Goal: Task Accomplishment & Management: Use online tool/utility

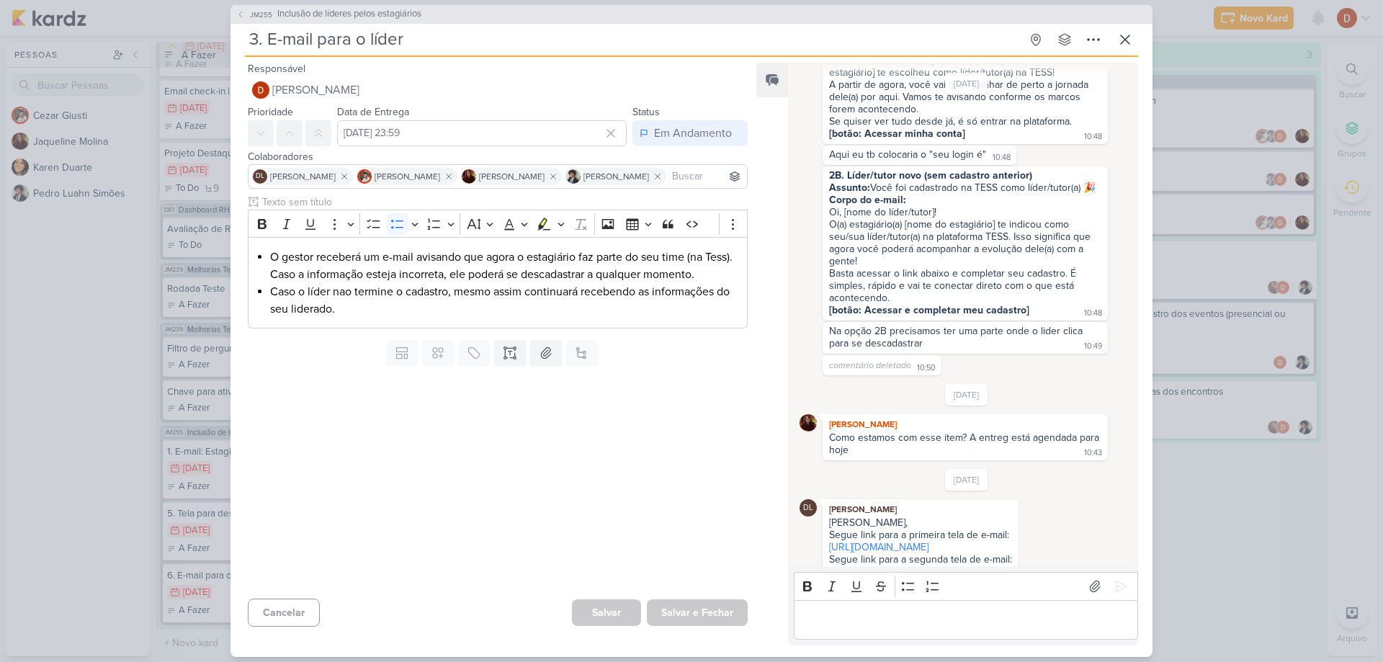
scroll to position [205, 0]
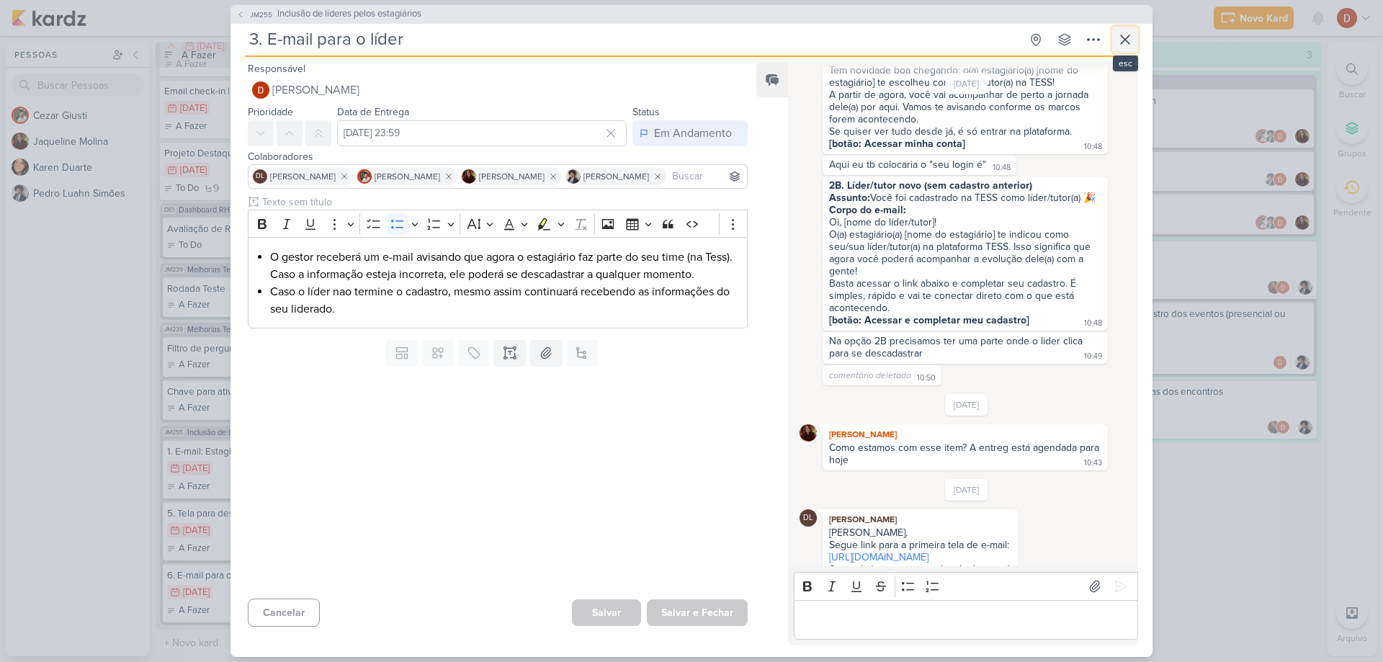
click at [1118, 31] on icon at bounding box center [1124, 39] width 17 height 17
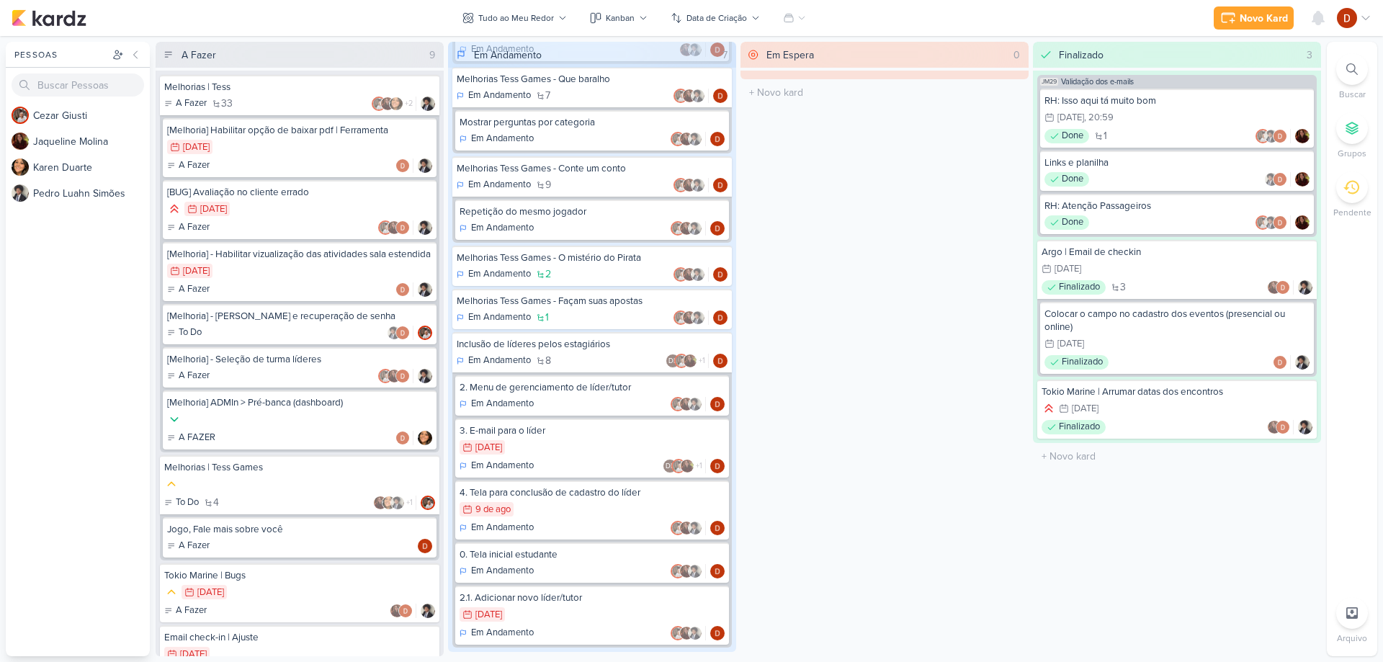
scroll to position [200, 0]
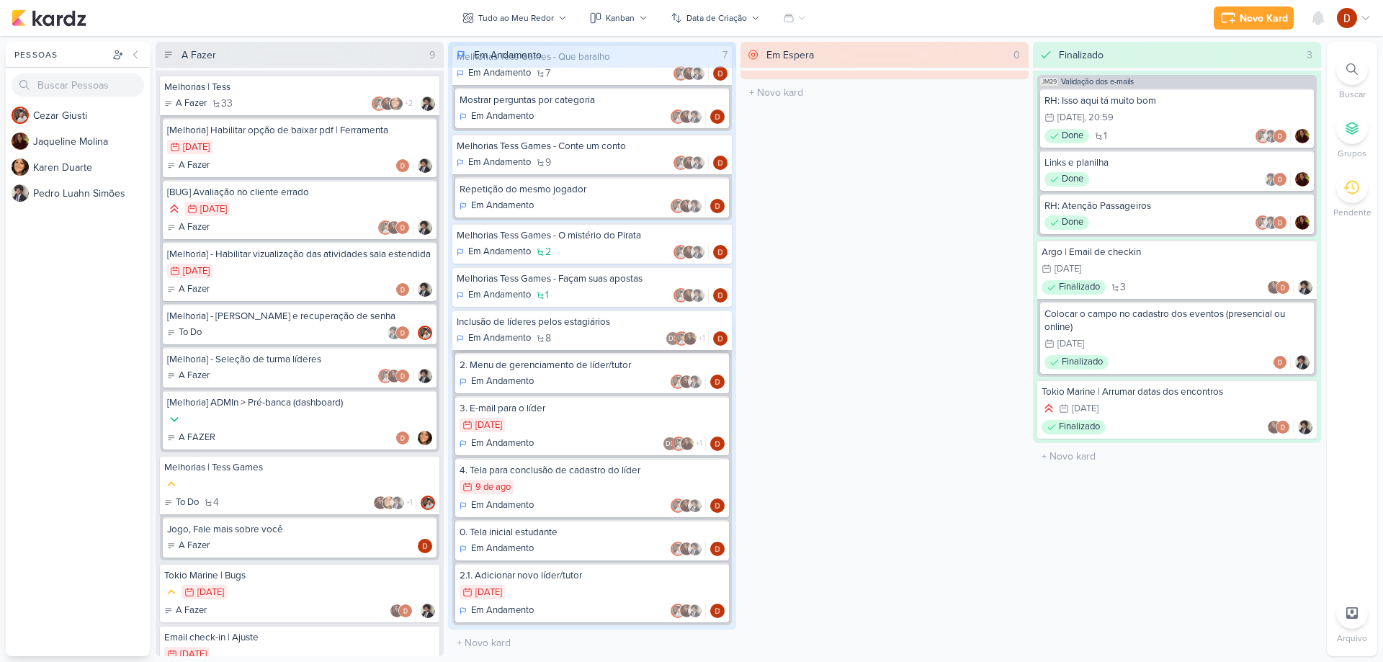
click at [565, 333] on div "Em Andamento 8 DL +1" at bounding box center [592, 338] width 271 height 14
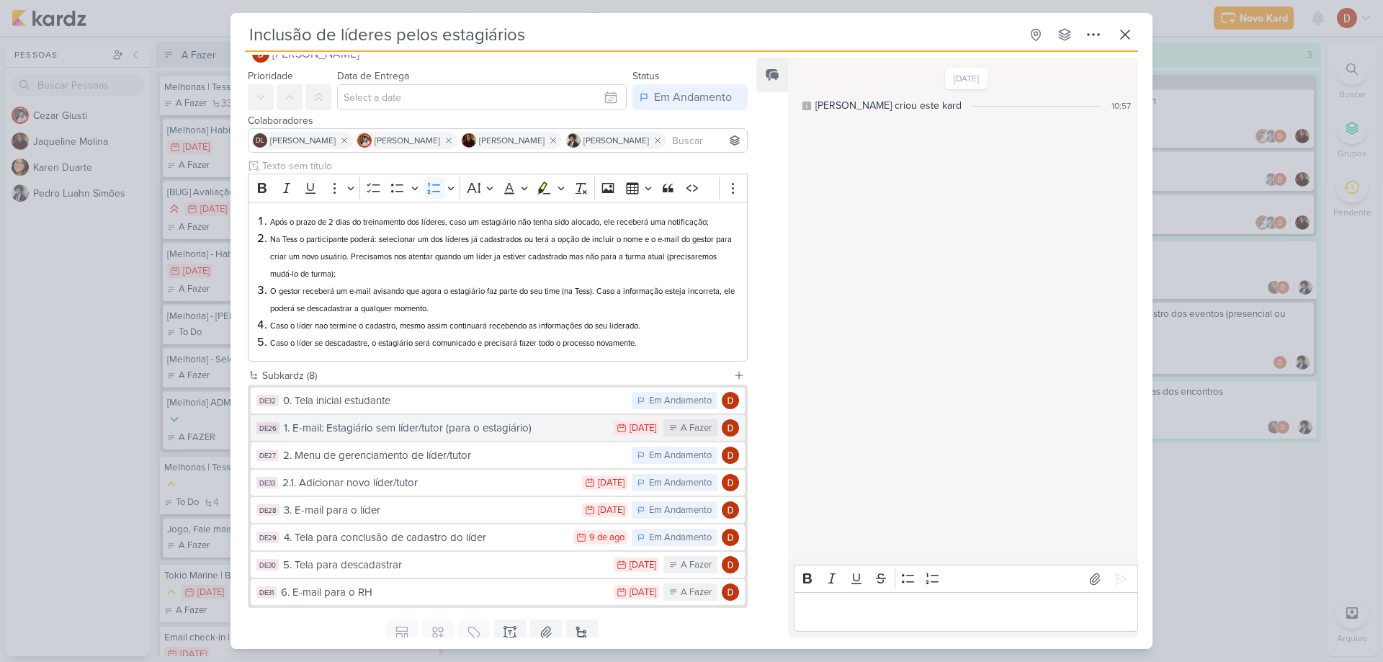
scroll to position [81, 0]
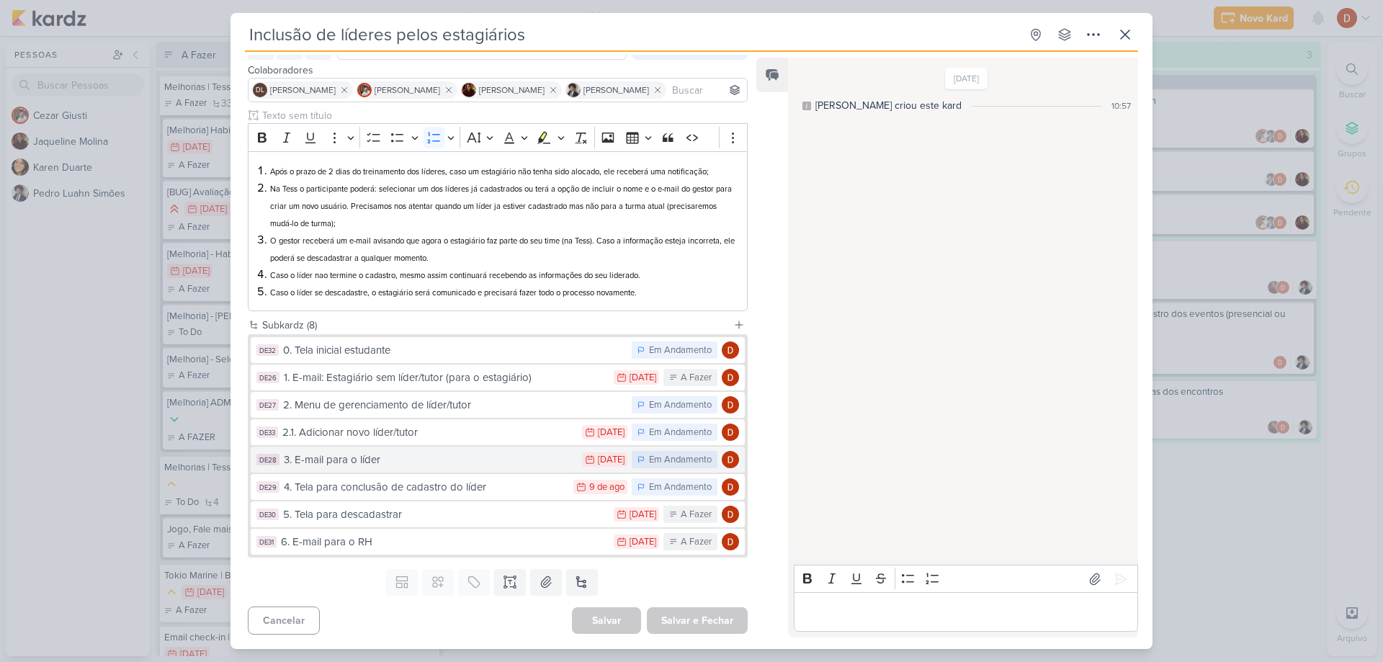
click at [393, 455] on div "3. E-mail para o líder" at bounding box center [429, 460] width 291 height 17
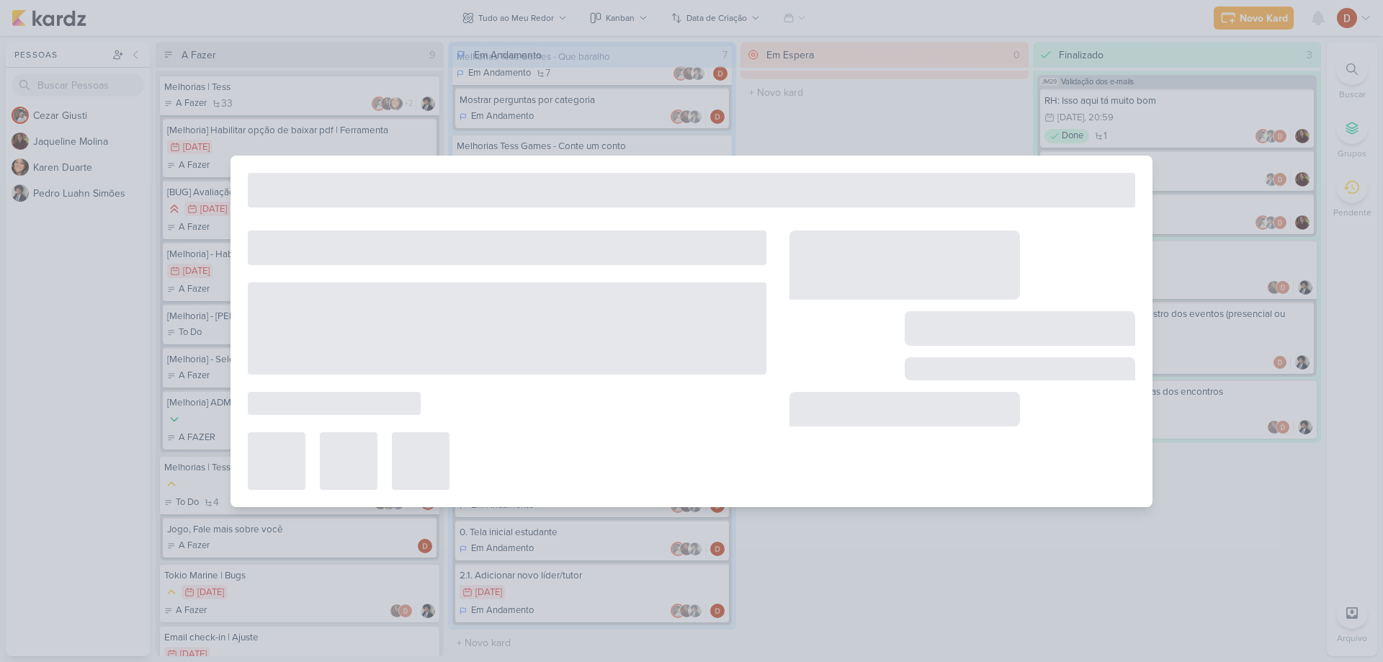
type input "3. E-mail para o líder"
type input "[DATE] 23:59"
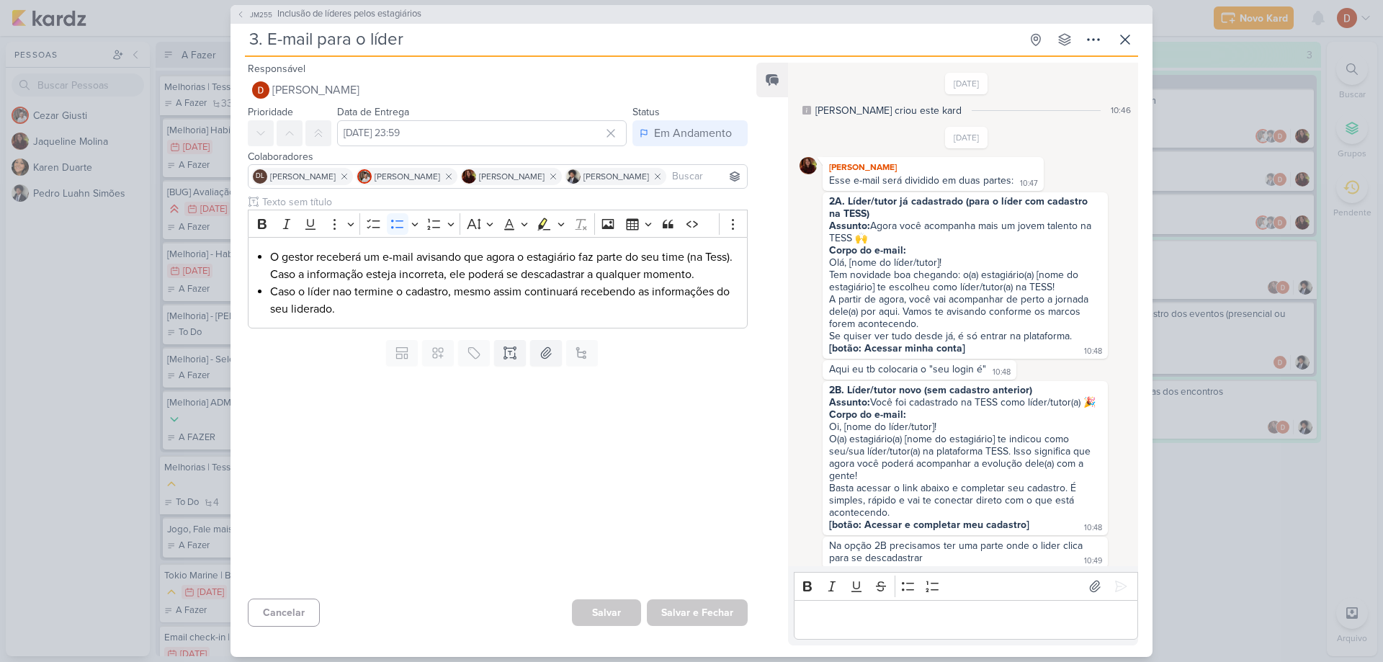
scroll to position [421, 0]
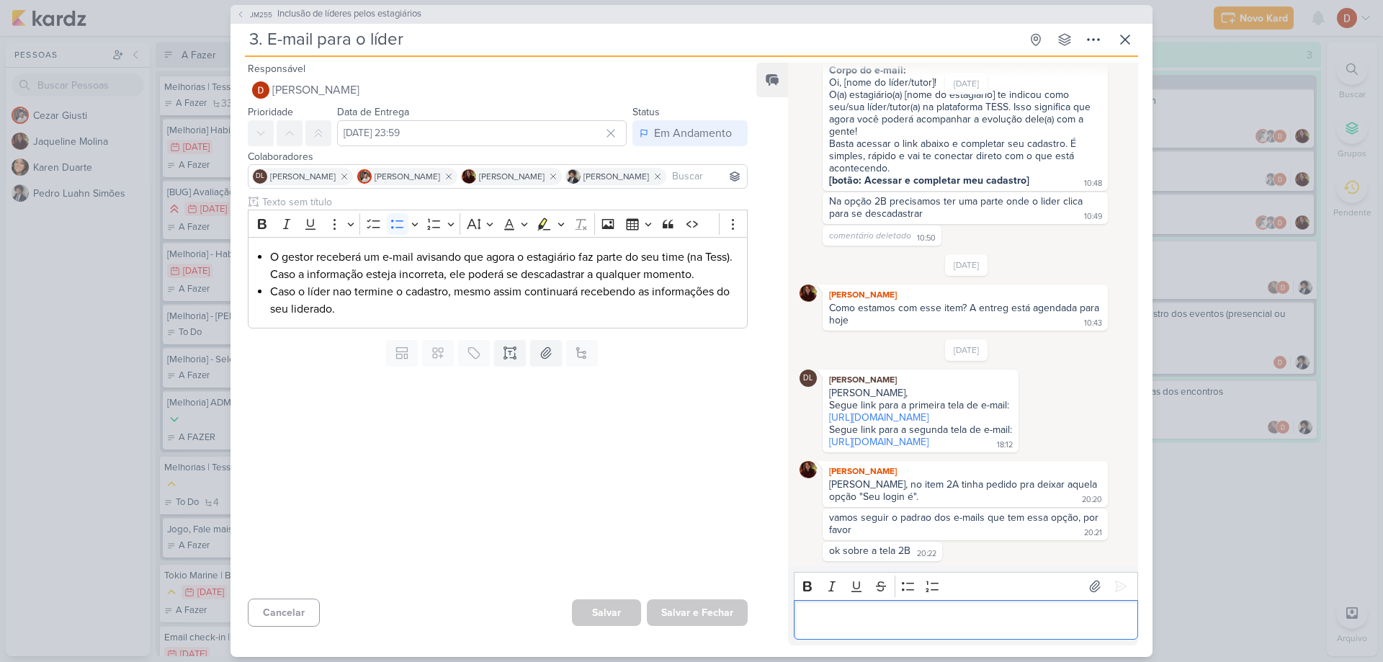
click at [934, 628] on p "Editor editing area: main" at bounding box center [965, 619] width 329 height 17
